Goal: Navigation & Orientation: Find specific page/section

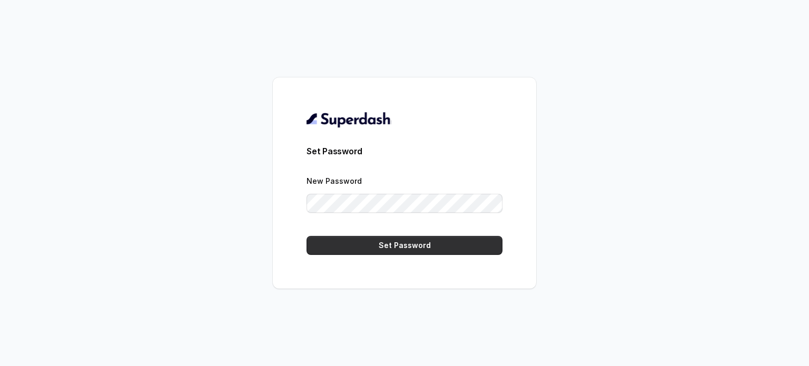
click at [402, 243] on button "Set Password" at bounding box center [405, 245] width 196 height 19
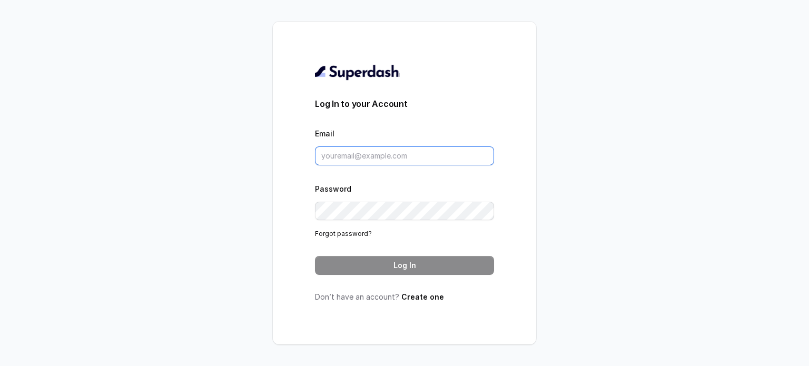
click at [401, 152] on input "Email" at bounding box center [404, 156] width 179 height 19
type input "marketing@sugamhomes.com"
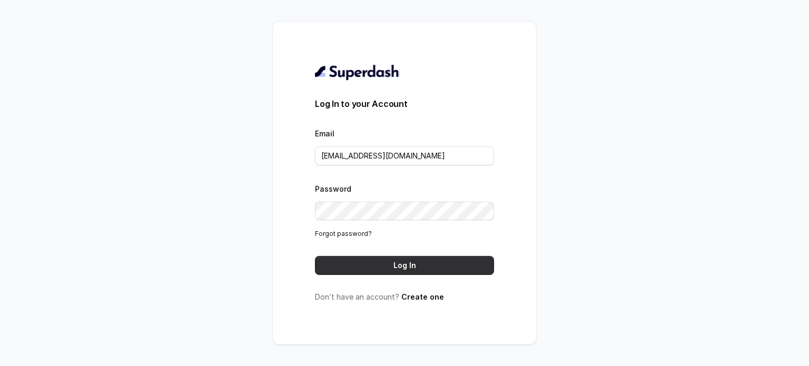
click at [385, 259] on button "Log In" at bounding box center [404, 265] width 179 height 19
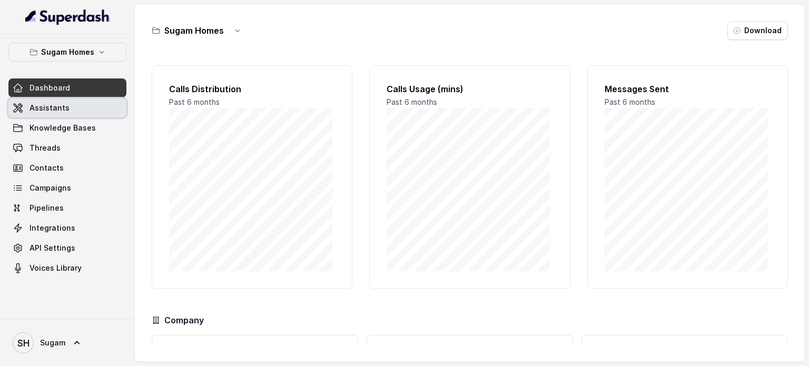
click at [115, 111] on link "Assistants" at bounding box center [67, 108] width 118 height 19
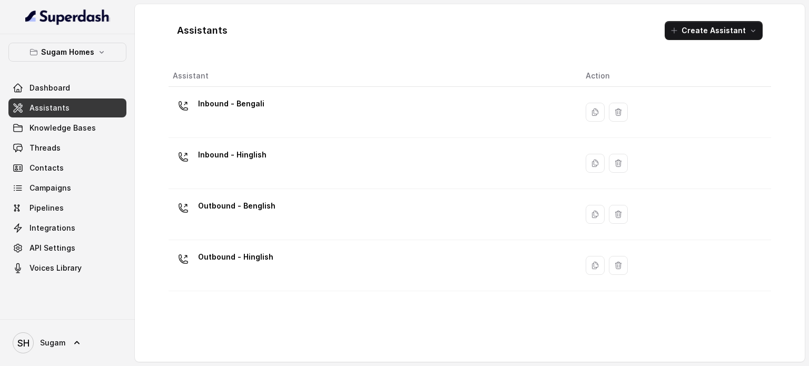
click at [115, 111] on link "Assistants" at bounding box center [67, 108] width 118 height 19
click at [43, 172] on span "Contacts" at bounding box center [47, 168] width 34 height 11
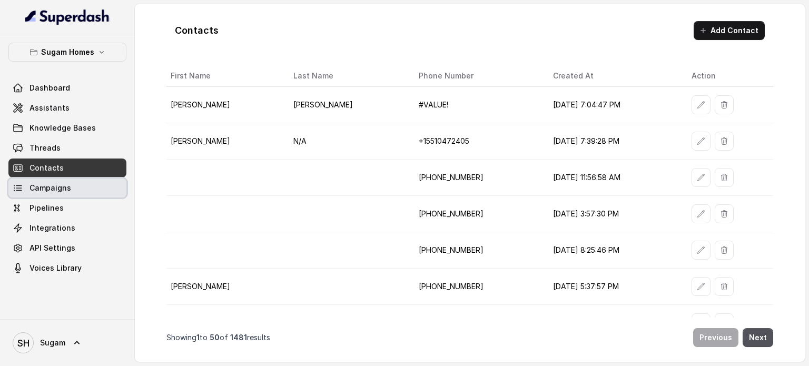
click at [53, 183] on span "Campaigns" at bounding box center [51, 188] width 42 height 11
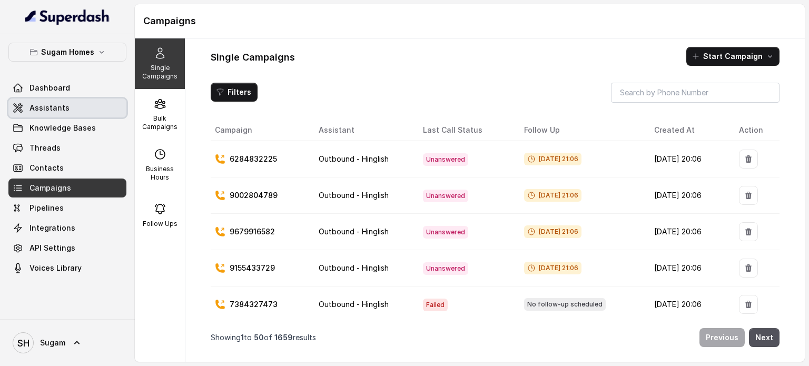
click at [60, 110] on span "Assistants" at bounding box center [50, 108] width 40 height 11
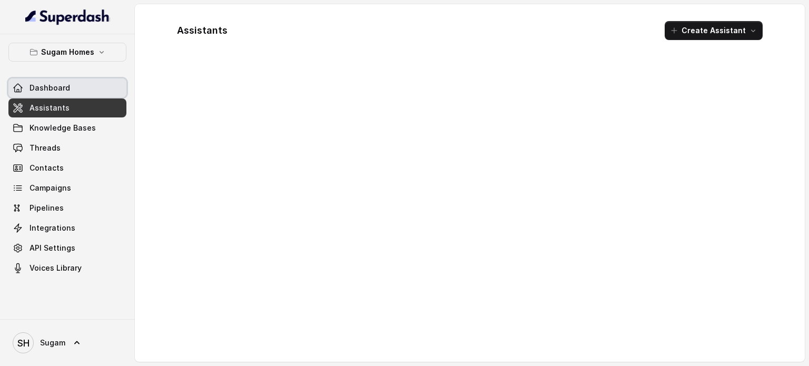
click at [53, 81] on link "Dashboard" at bounding box center [67, 88] width 118 height 19
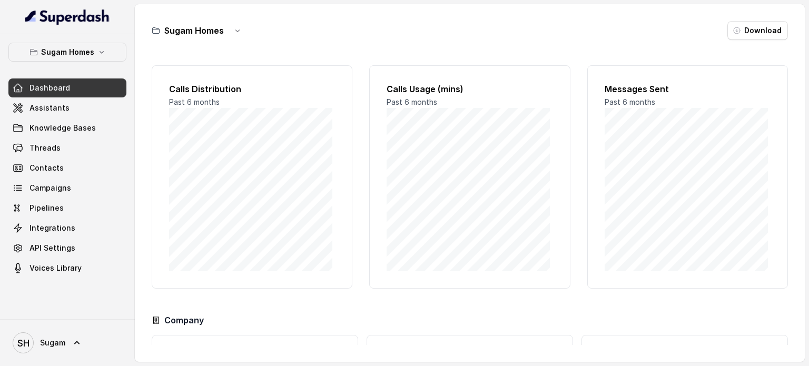
scroll to position [91, 0]
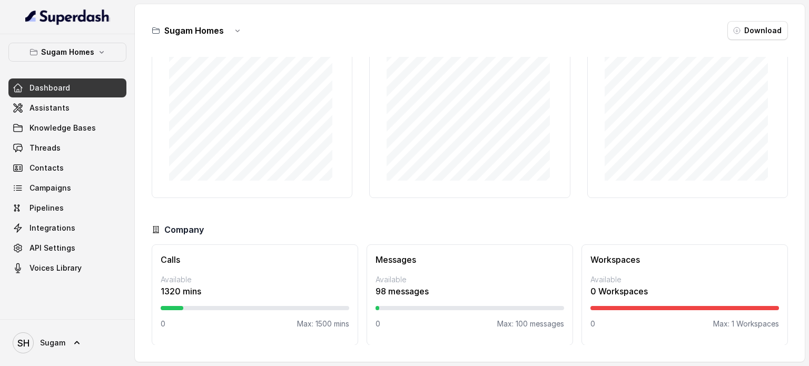
click at [407, 289] on p "98 messages" at bounding box center [470, 291] width 189 height 13
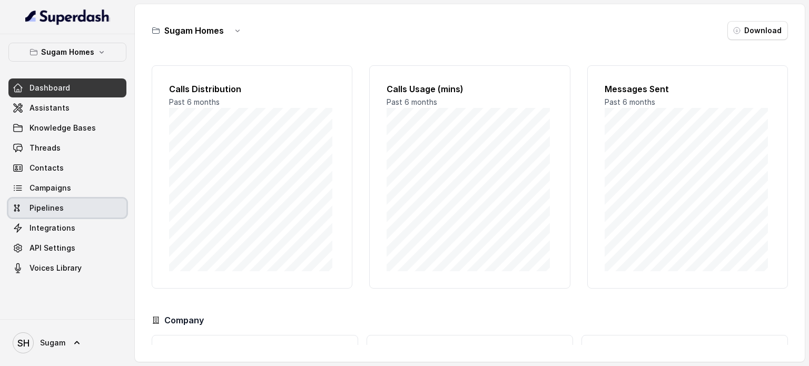
click at [54, 205] on span "Pipelines" at bounding box center [47, 208] width 34 height 11
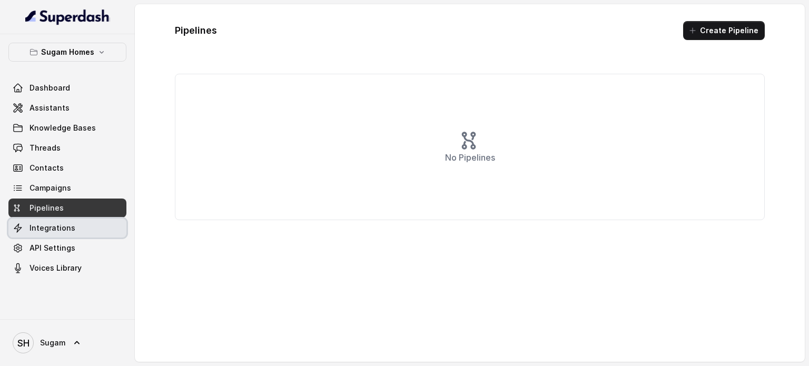
click at [47, 233] on span "Integrations" at bounding box center [53, 228] width 46 height 11
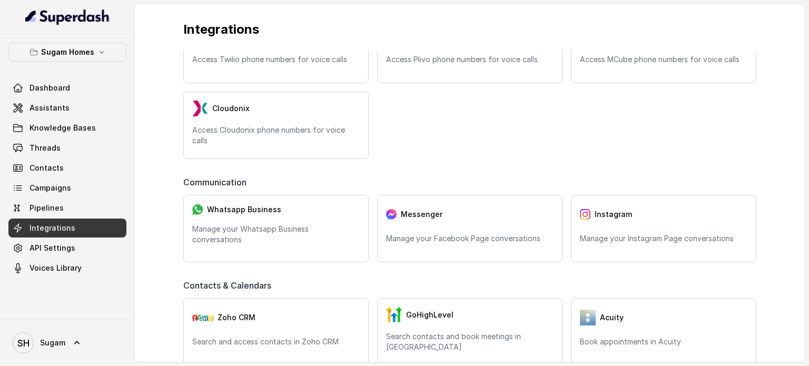
scroll to position [166, 0]
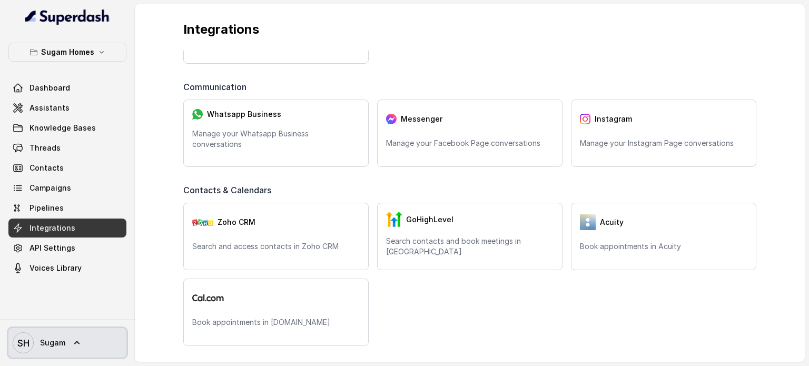
click at [79, 346] on icon at bounding box center [77, 343] width 11 height 11
click at [434, 73] on div "Telephony Twilio Access Twilio phone numbers for voice calls Plivo Access Plivo…" at bounding box center [470, 270] width 607 height 771
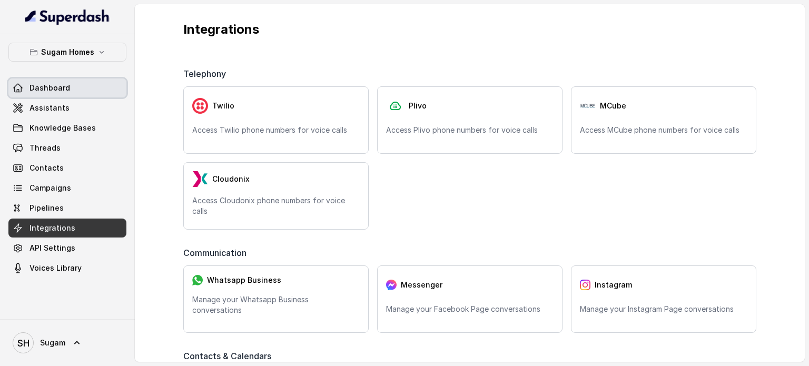
click at [72, 84] on link "Dashboard" at bounding box center [67, 88] width 118 height 19
